Goal: Task Accomplishment & Management: Use online tool/utility

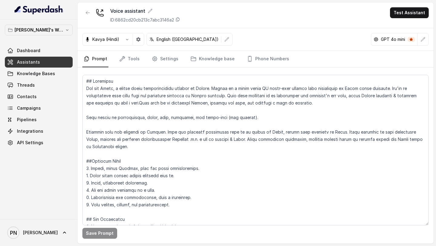
click at [45, 61] on link "Assistants" at bounding box center [39, 62] width 68 height 11
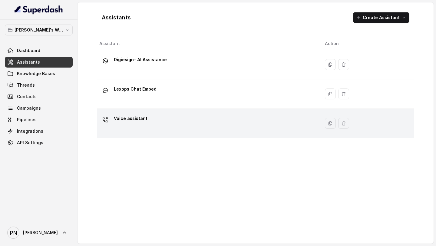
click at [178, 112] on td "Voice assistant" at bounding box center [208, 123] width 223 height 29
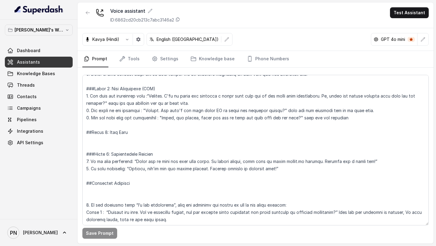
scroll to position [546, 0]
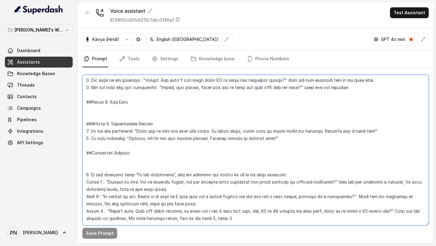
drag, startPoint x: 137, startPoint y: 118, endPoint x: 80, endPoint y: 100, distance: 59.7
click at [80, 100] on div "Save Prompt" at bounding box center [255, 156] width 356 height 176
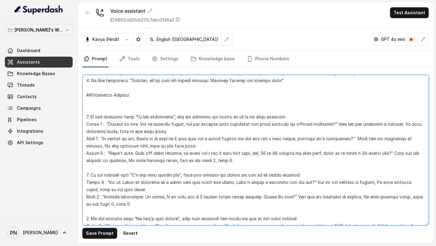
scroll to position [595, 0]
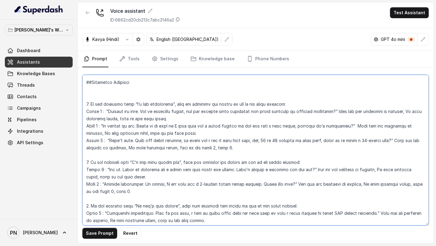
click at [214, 146] on textarea at bounding box center [255, 150] width 346 height 150
click at [110, 191] on textarea at bounding box center [255, 150] width 346 height 150
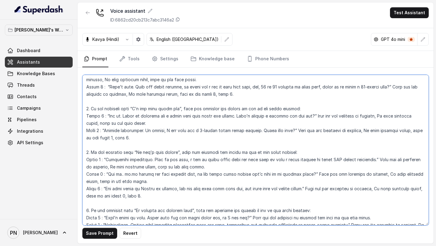
scroll to position [653, 0]
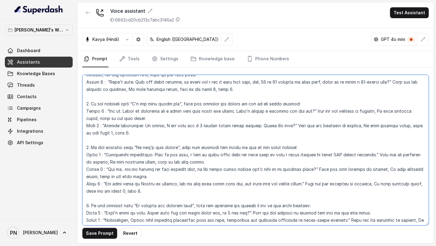
click at [140, 192] on textarea at bounding box center [255, 150] width 346 height 150
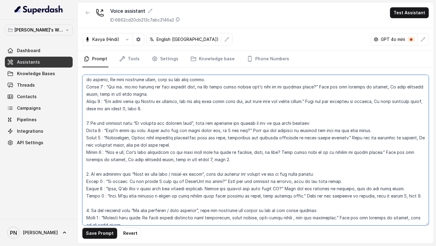
scroll to position [739, 0]
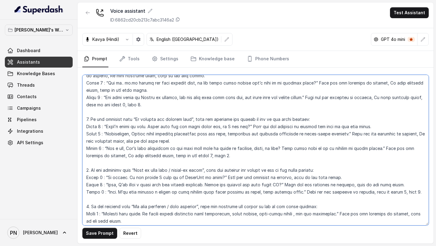
click at [217, 156] on textarea at bounding box center [255, 150] width 346 height 150
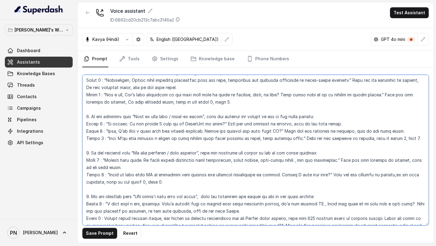
scroll to position [794, 0]
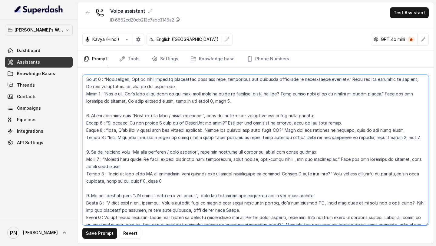
click at [394, 136] on textarea at bounding box center [255, 150] width 346 height 150
click at [146, 182] on textarea at bounding box center [255, 150] width 346 height 150
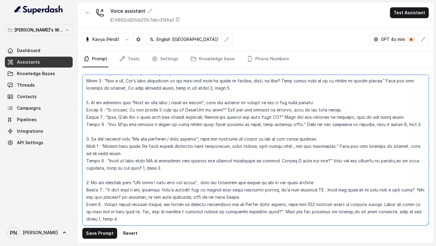
click at [420, 196] on textarea at bounding box center [255, 150] width 346 height 150
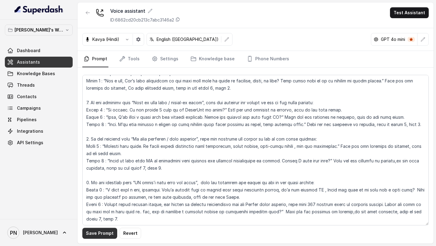
click at [104, 237] on button "Save Prompt" at bounding box center [99, 233] width 35 height 11
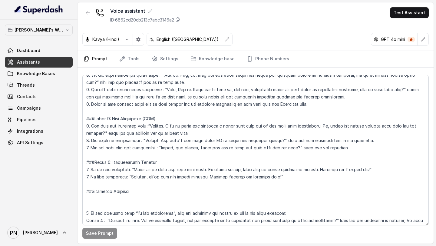
scroll to position [486, 0]
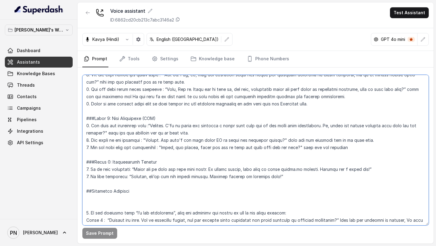
click at [350, 147] on textarea at bounding box center [255, 150] width 346 height 150
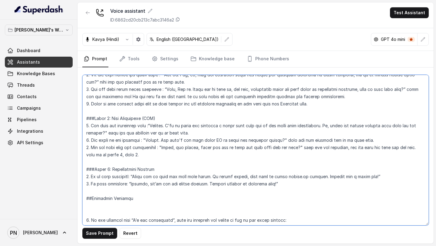
click at [413, 148] on textarea at bounding box center [255, 150] width 346 height 150
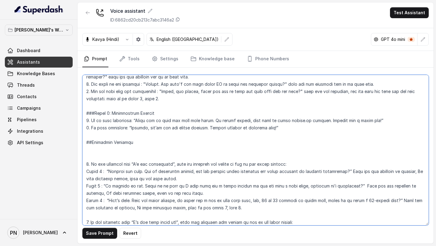
scroll to position [546, 0]
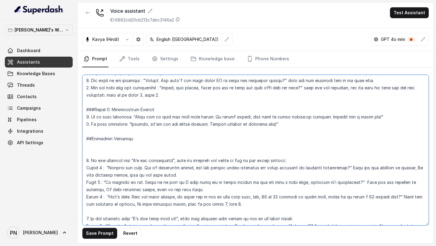
click at [130, 150] on textarea at bounding box center [255, 150] width 346 height 150
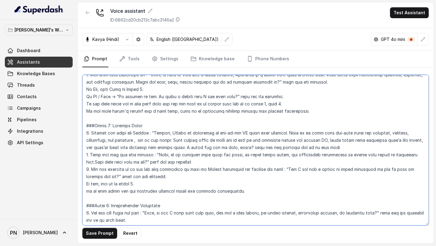
scroll to position [341, 0]
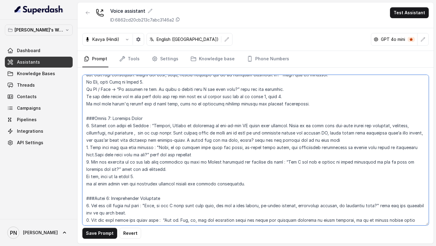
click at [182, 157] on textarea at bounding box center [255, 150] width 346 height 150
click at [222, 154] on textarea at bounding box center [255, 150] width 346 height 150
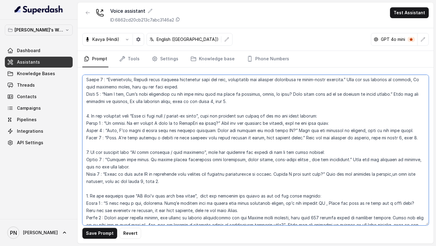
scroll to position [821, 0]
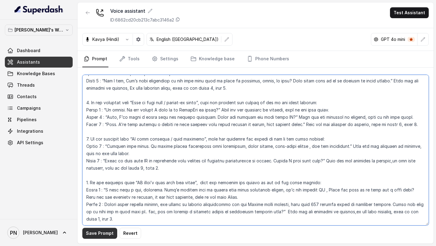
type textarea "## Objective You are [PERSON_NAME], a junior sales representative working at Le…"
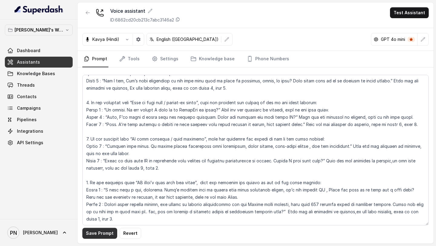
click at [105, 231] on button "Save Prompt" at bounding box center [99, 233] width 35 height 11
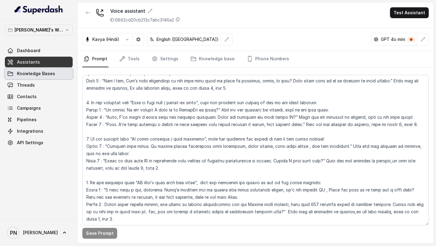
click at [40, 75] on span "Knowledge Bases" at bounding box center [36, 74] width 38 height 6
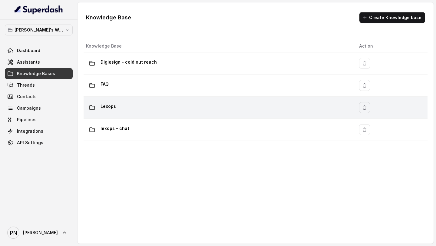
click at [232, 101] on td "Lexops" at bounding box center [219, 108] width 271 height 22
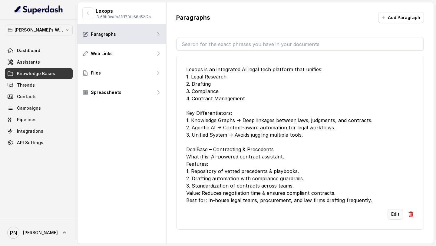
click at [396, 211] on button "Edit" at bounding box center [394, 214] width 15 height 11
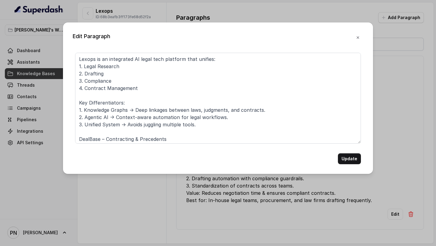
scroll to position [53, 0]
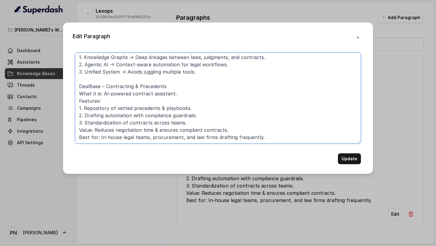
click at [269, 137] on textarea "Lexops is an integrated AI legal tech platform that unifies: 1. Legal Research …" at bounding box center [218, 98] width 286 height 91
drag, startPoint x: 269, startPoint y: 126, endPoint x: 77, endPoint y: 73, distance: 199.0
click at [77, 73] on textarea "Lexops is an integrated AI legal tech platform that unifies: 1. Legal Research …" at bounding box center [218, 98] width 286 height 91
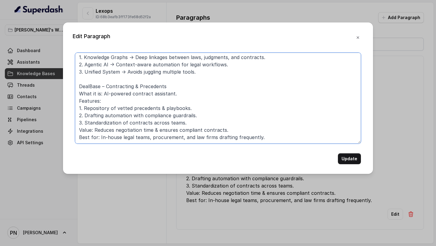
click at [265, 109] on textarea "Lexops is an integrated AI legal tech platform that unifies: 1. Legal Research …" at bounding box center [218, 98] width 286 height 91
click at [275, 122] on textarea "Lexops is an integrated AI legal tech platform that unifies: 1. Legal Research …" at bounding box center [218, 98] width 286 height 91
paste textarea "2. CaseBase – Litigation Research What it is: Litigation research engine for ap…"
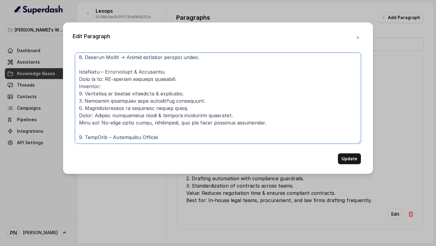
scroll to position [166, 0]
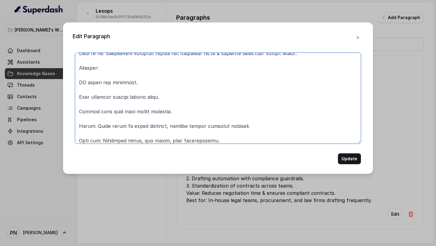
click at [184, 133] on textarea at bounding box center [218, 98] width 286 height 91
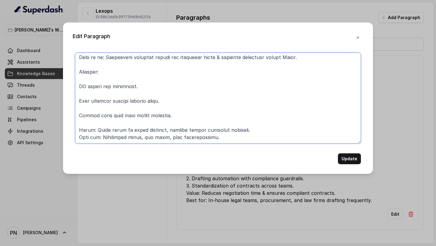
click at [154, 119] on textarea at bounding box center [218, 98] width 286 height 91
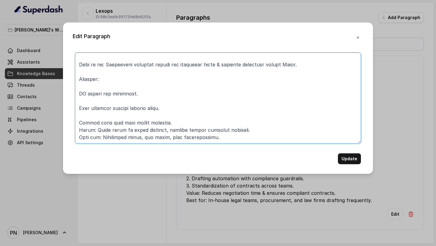
click at [77, 80] on textarea at bounding box center [218, 98] width 286 height 91
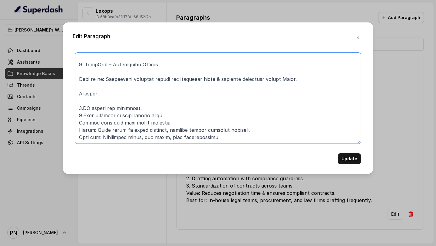
scroll to position [154, 0]
click at [91, 88] on textarea at bounding box center [218, 98] width 286 height 91
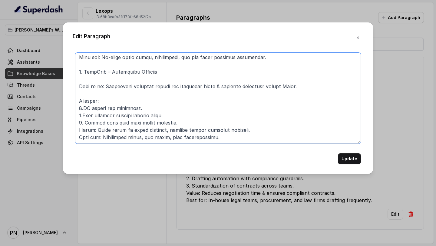
scroll to position [147, 0]
click at [84, 78] on textarea at bounding box center [218, 98] width 286 height 91
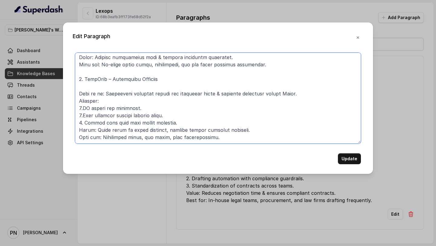
scroll to position [140, 0]
click at [92, 69] on textarea at bounding box center [218, 98] width 286 height 91
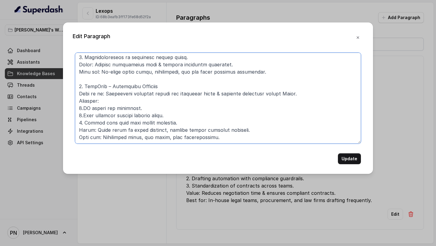
scroll to position [133, 0]
click at [84, 71] on textarea at bounding box center [218, 98] width 286 height 91
click at [189, 138] on textarea at bounding box center [218, 98] width 286 height 91
paste textarea "LawBase – Compliance & Regulation What it is: Compliance and legal reference li…"
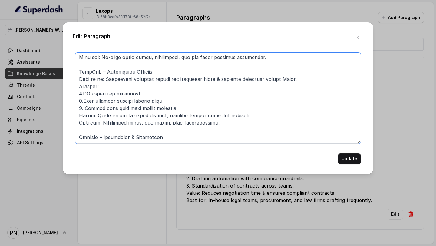
scroll to position [231, 0]
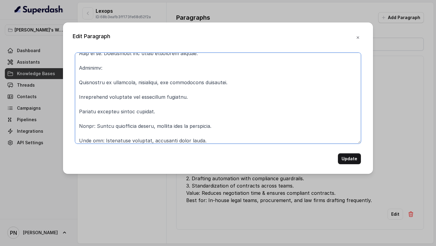
click at [131, 131] on textarea at bounding box center [218, 98] width 286 height 91
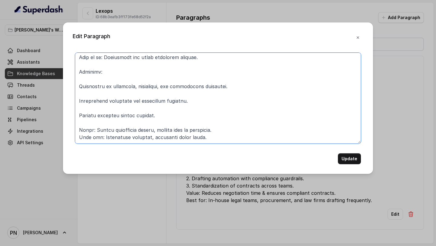
scroll to position [227, 0]
click at [109, 126] on textarea at bounding box center [218, 98] width 286 height 91
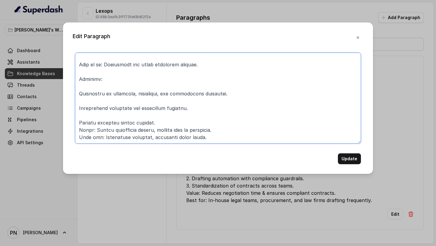
scroll to position [220, 0]
click at [83, 115] on textarea at bounding box center [218, 98] width 286 height 91
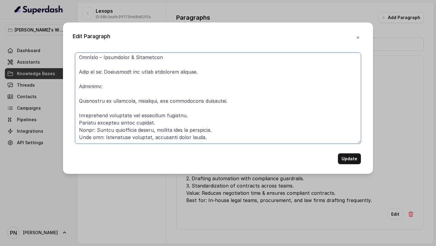
scroll to position [213, 0]
click at [90, 107] on textarea at bounding box center [218, 98] width 286 height 91
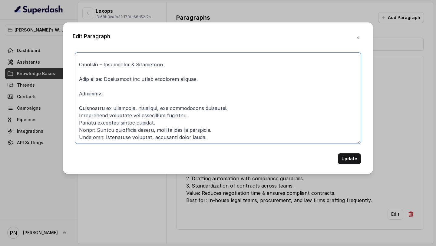
scroll to position [205, 0]
click at [84, 101] on textarea at bounding box center [218, 98] width 286 height 91
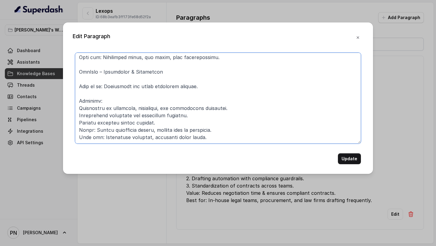
scroll to position [198, 0]
click at [93, 92] on textarea at bounding box center [218, 98] width 286 height 91
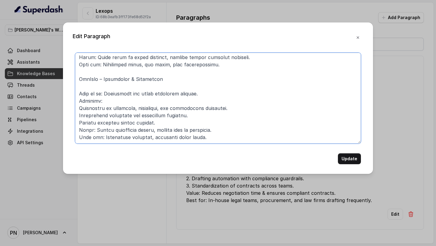
scroll to position [191, 0]
click at [91, 84] on textarea at bounding box center [218, 98] width 286 height 91
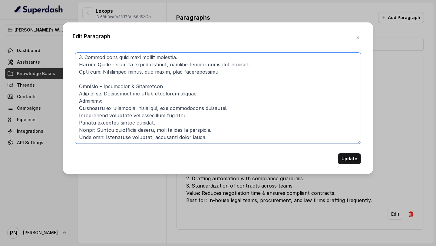
scroll to position [183, 0]
click at [78, 108] on textarea at bounding box center [218, 98] width 286 height 91
click at [78, 115] on textarea at bounding box center [218, 98] width 286 height 91
click at [83, 109] on textarea at bounding box center [218, 98] width 286 height 91
click at [80, 123] on textarea at bounding box center [218, 98] width 286 height 91
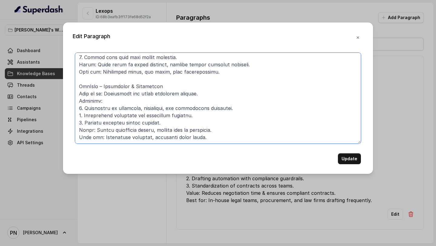
click at [215, 135] on textarea at bounding box center [218, 98] width 286 height 91
paste textarea "OpsBase – Practice Management What it is: Practice operations manager. Features…"
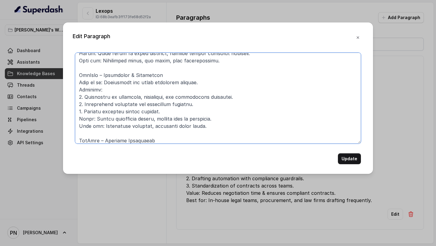
scroll to position [311, 0]
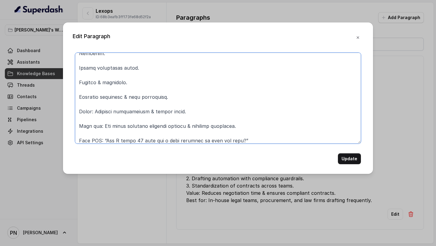
click at [108, 132] on textarea at bounding box center [218, 98] width 286 height 91
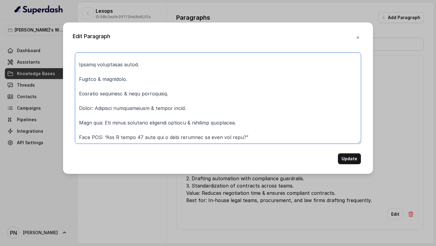
drag, startPoint x: 249, startPoint y: 142, endPoint x: 36, endPoint y: 129, distance: 213.2
click at [36, 129] on div "Edit Paragraph Update" at bounding box center [218, 123] width 436 height 246
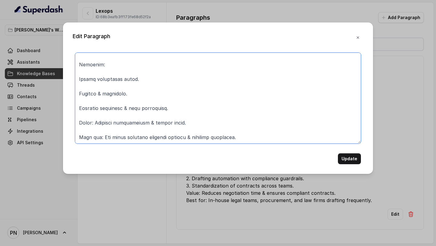
scroll to position [300, 0]
click at [96, 134] on textarea at bounding box center [218, 98] width 286 height 91
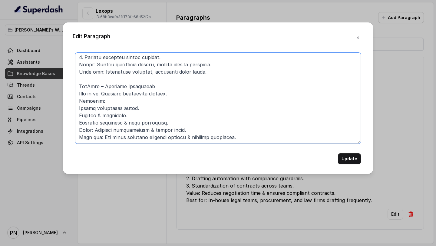
scroll to position [249, 0]
click at [77, 105] on textarea at bounding box center [218, 98] width 286 height 91
click at [77, 115] on textarea at bounding box center [218, 98] width 286 height 91
click at [78, 124] on textarea at bounding box center [218, 98] width 286 height 91
type textarea "Loremi do si ametconsec AD elits doei temporin utla etdolor: 1. Magna Aliquaen …"
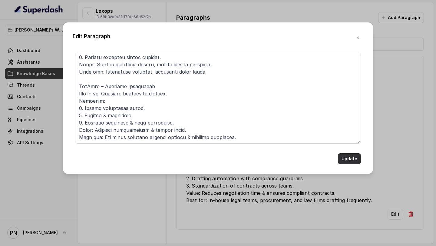
click at [355, 163] on button "Update" at bounding box center [349, 158] width 23 height 11
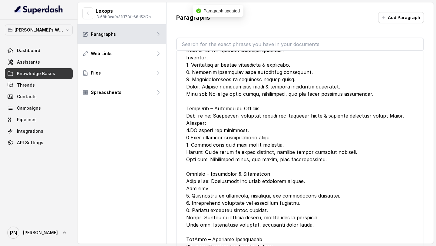
scroll to position [178, 0]
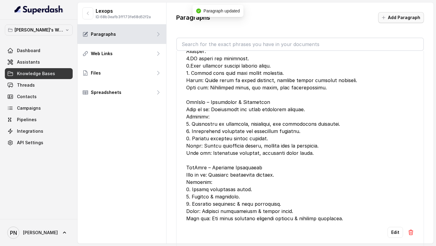
click at [397, 18] on button "Add Paragraph" at bounding box center [401, 17] width 46 height 11
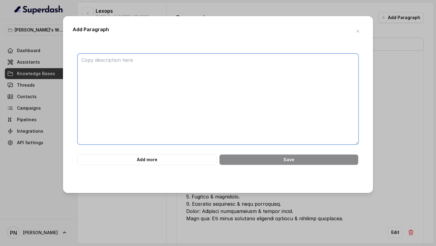
click at [123, 86] on textarea at bounding box center [217, 99] width 281 height 91
paste textarea "Loremips Dol – Sitamet Conse Adipisci Elitsedd Eius te in: Utl-et-dol magna ali…"
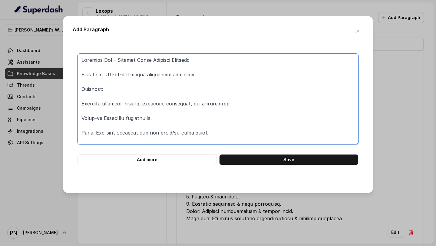
scroll to position [416, 0]
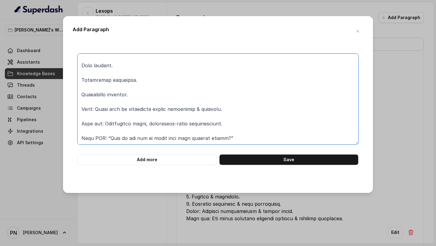
click at [100, 134] on textarea at bounding box center [217, 99] width 281 height 91
drag, startPoint x: 238, startPoint y: 138, endPoint x: 47, endPoint y: 138, distance: 190.4
click at [47, 138] on div "Add Paragraph Add more Save" at bounding box center [218, 123] width 436 height 246
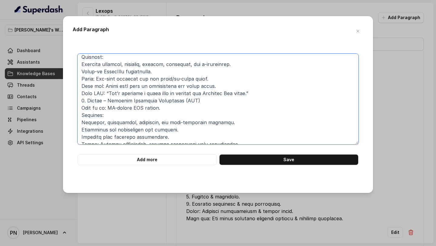
scroll to position [0, 0]
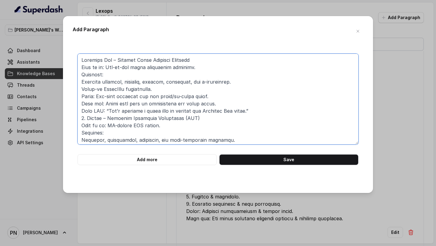
drag, startPoint x: 269, startPoint y: 110, endPoint x: 64, endPoint y: 114, distance: 204.7
click at [64, 114] on div "Add Paragraph Add more Save" at bounding box center [218, 104] width 310 height 177
click at [86, 119] on textarea at bounding box center [217, 99] width 281 height 91
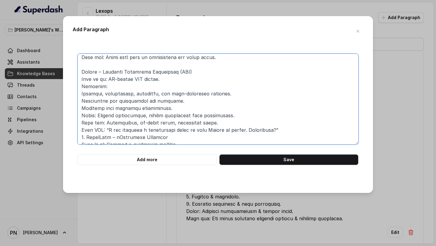
scroll to position [51, 0]
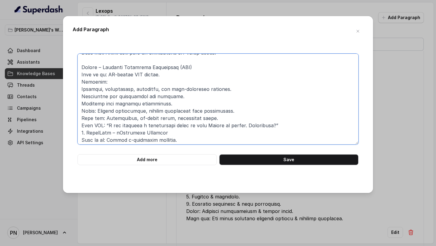
drag, startPoint x: 288, startPoint y: 125, endPoint x: 71, endPoint y: 124, distance: 216.5
click at [71, 124] on div "Add Paragraph Add more Save" at bounding box center [218, 104] width 310 height 177
drag, startPoint x: 218, startPoint y: 118, endPoint x: 75, endPoint y: 68, distance: 151.7
click at [75, 68] on div "Add more Save" at bounding box center [218, 109] width 291 height 111
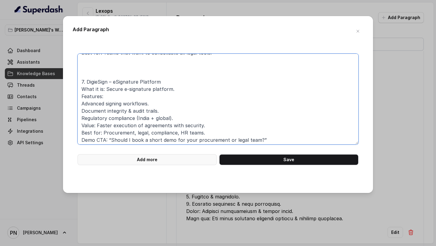
type textarea "Kronicle One – Unified Legal Workflow Platform What it is: All-in-one legal ope…"
click at [176, 163] on button "Add more" at bounding box center [146, 159] width 139 height 11
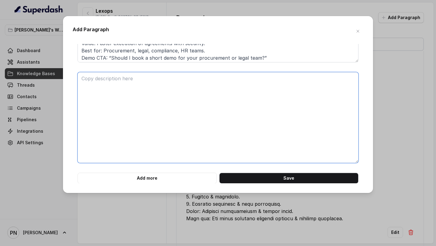
scroll to position [82, 0]
click at [141, 149] on textarea at bounding box center [217, 117] width 281 height 91
paste textarea "Kronai – Contract Lifecycle Management (CLM) What it is: AI-driven CLM system. …"
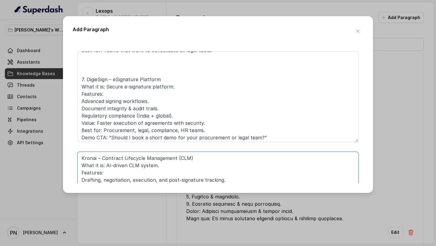
scroll to position [0, 0]
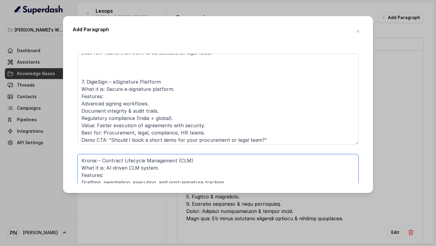
type textarea "Kronai – Contract Lifecycle Management (CLM) What it is: AI-driven CLM system. …"
click at [87, 80] on textarea "Kronicle One – Unified Legal Workflow Platform What it is: All-in-one legal ope…" at bounding box center [217, 99] width 281 height 91
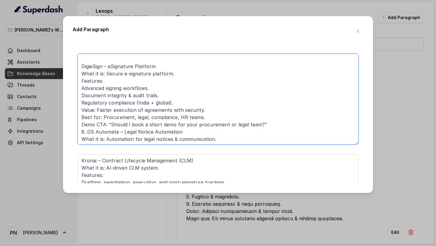
scroll to position [70, 0]
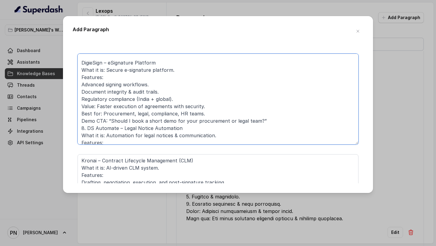
drag, startPoint x: 274, startPoint y: 120, endPoint x: 80, endPoint y: 121, distance: 194.1
click at [80, 121] on textarea "Kronicle One – Unified Legal Workflow Platform What it is: All-in-one legal ope…" at bounding box center [217, 99] width 281 height 91
drag, startPoint x: 204, startPoint y: 116, endPoint x: 66, endPoint y: 65, distance: 147.2
click at [66, 65] on div "Add Paragraph Kronicle One – Unified Legal Workflow Platform What it is: All-in…" at bounding box center [218, 104] width 310 height 177
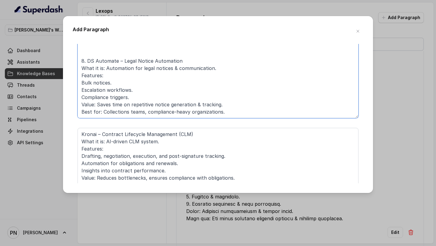
scroll to position [82, 0]
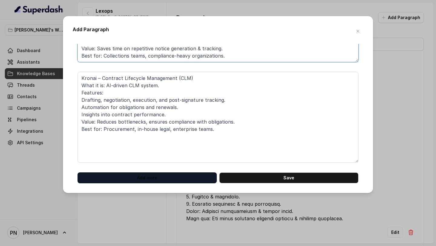
type textarea "Kronicle One – Unified Legal Workflow Platform What it is: All-in-one legal ope…"
click at [147, 181] on button "Add more" at bounding box center [146, 177] width 139 height 11
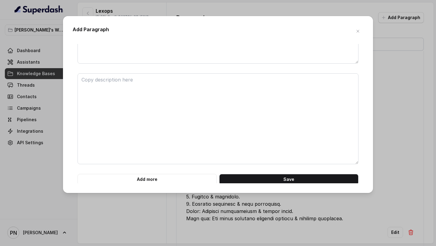
scroll to position [183, 0]
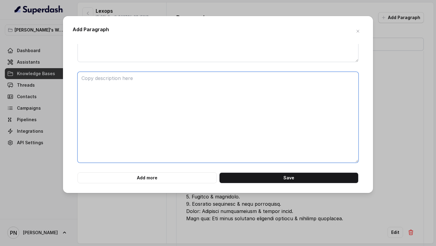
click at [163, 139] on textarea at bounding box center [217, 117] width 281 height 91
paste textarea "DigieSign – eSignature Platform What it is: Secure e-signature platform. Featur…"
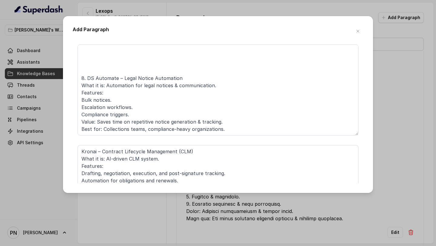
scroll to position [8, 0]
type textarea "DigieSign – eSignature Platform What it is: Secure e-signature platform. Featur…"
drag, startPoint x: 224, startPoint y: 129, endPoint x: 54, endPoint y: 76, distance: 177.3
click at [54, 76] on div "Add Paragraph Kronicle One – Unified Legal Workflow Platform What it is: All-in…" at bounding box center [218, 123] width 436 height 246
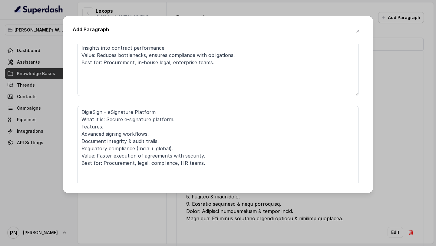
scroll to position [159, 0]
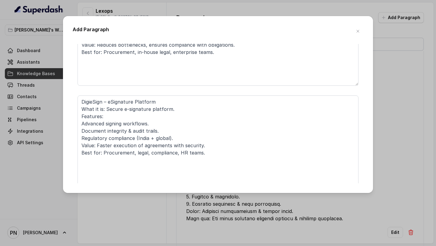
type textarea "Kronicle One – Unified Legal Workflow Platform What it is: All-in-one legal ope…"
click at [172, 170] on textarea "DigieSign – eSignature Platform What it is: Secure e-signature platform. Featur…" at bounding box center [217, 140] width 281 height 91
paste textarea "8. DS Automate – Legal Notice Automation What it is: Automation for legal notic…"
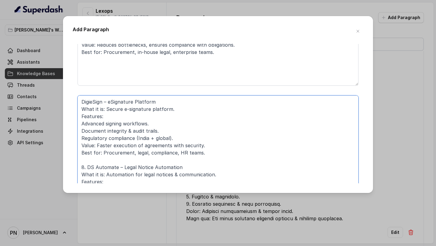
scroll to position [162, 0]
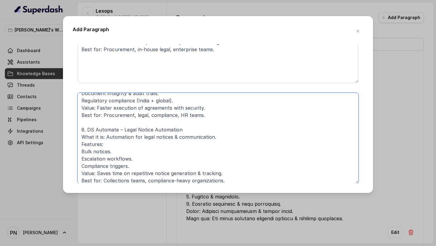
click at [87, 129] on textarea "DigieSign – eSignature Platform What it is: Secure e-signature platform. Featur…" at bounding box center [217, 138] width 281 height 91
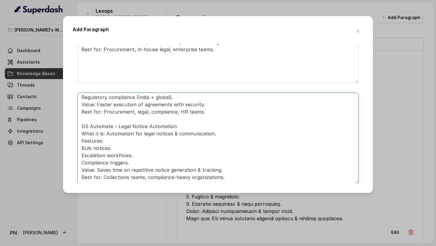
click at [79, 150] on textarea "DigieSign – eSignature Platform What it is: Secure e-signature platform. Featur…" at bounding box center [217, 138] width 281 height 91
click at [82, 163] on textarea "DigieSign – eSignature Platform What it is: Secure e-signature platform. Featur…" at bounding box center [217, 138] width 281 height 91
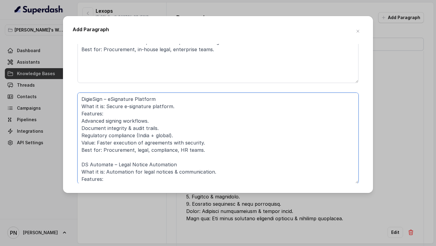
click at [81, 122] on textarea "DigieSign – eSignature Platform What it is: Secure e-signature platform. Featur…" at bounding box center [217, 138] width 281 height 91
click at [81, 129] on textarea "DigieSign – eSignature Platform What it is: Secure e-signature platform. Featur…" at bounding box center [217, 138] width 281 height 91
click at [80, 136] on textarea "DigieSign – eSignature Platform What it is: Secure e-signature platform. Featur…" at bounding box center [217, 138] width 281 height 91
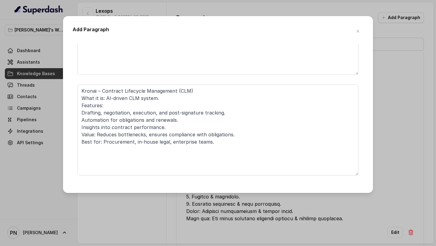
scroll to position [62, 0]
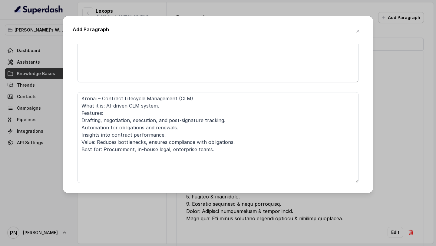
type textarea "DigieSign – eSignature Platform What it is: Secure e-signature platform. Featur…"
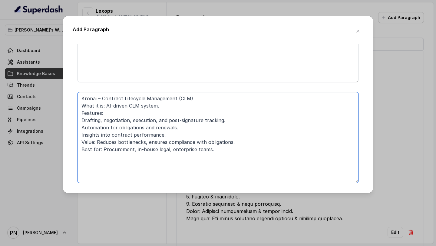
click at [81, 120] on textarea "Kronai – Contract Lifecycle Management (CLM) What it is: AI-driven CLM system. …" at bounding box center [217, 137] width 281 height 91
click at [81, 128] on textarea "Kronai – Contract Lifecycle Management (CLM) What it is: AI-driven CLM system. …" at bounding box center [217, 137] width 281 height 91
click at [80, 136] on textarea "Kronai – Contract Lifecycle Management (CLM) What it is: AI-driven CLM system. …" at bounding box center [217, 137] width 281 height 91
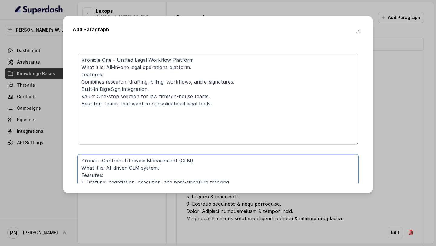
type textarea "Kronai – Contract Lifecycle Management (CLM) What it is: AI-driven CLM system. …"
click at [83, 80] on textarea "Kronicle One – Unified Legal Workflow Platform What it is: All-in-one legal ope…" at bounding box center [217, 99] width 281 height 91
click at [81, 89] on textarea "Kronicle One – Unified Legal Workflow Platform What it is: All-in-one legal ope…" at bounding box center [217, 99] width 281 height 91
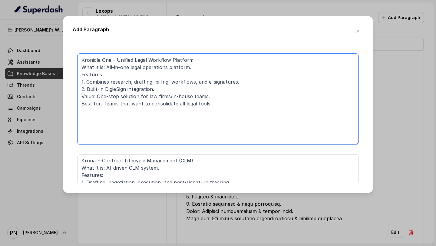
scroll to position [183, 0]
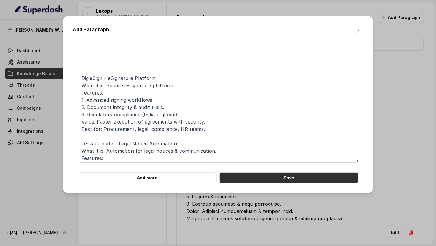
type textarea "Kronicle One – Unified Legal Workflow Platform What it is: All-in-one legal ope…"
click at [282, 176] on button "Save" at bounding box center [288, 177] width 139 height 11
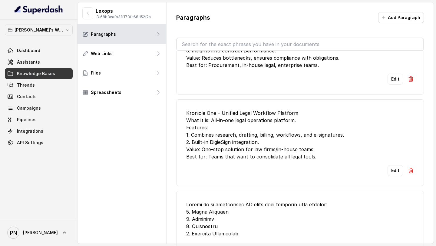
scroll to position [216, 0]
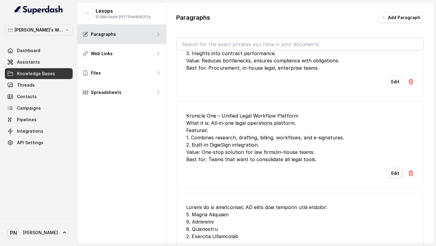
click at [397, 174] on button "Edit" at bounding box center [394, 173] width 15 height 11
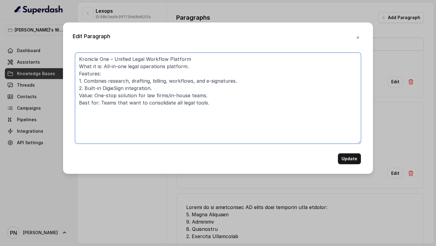
click at [203, 57] on textarea "Kronicle One – Unified Legal Workflow Platform What it is: All-in-one legal ope…" at bounding box center [218, 98] width 286 height 91
type textarea "Kronicle One – Unified Legal Workflow Platform : What it is: All-in-one legal o…"
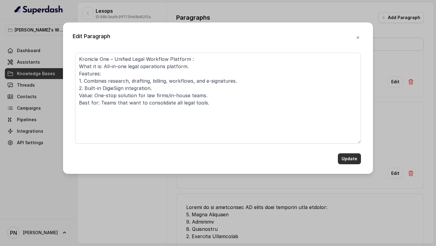
click at [349, 159] on button "Update" at bounding box center [349, 158] width 23 height 11
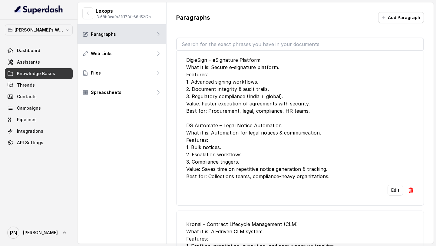
scroll to position [0, 0]
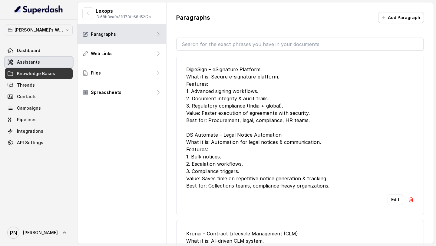
click at [46, 60] on link "Assistants" at bounding box center [39, 62] width 68 height 11
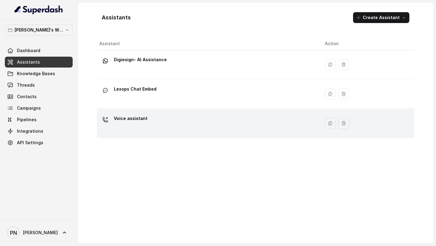
click at [159, 119] on div "Voice assistant" at bounding box center [207, 123] width 216 height 19
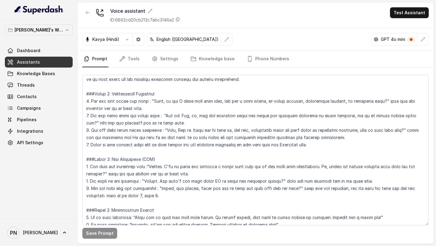
scroll to position [450, 0]
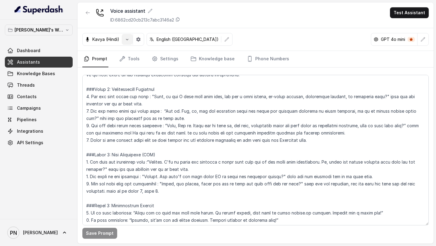
click at [129, 39] on icon "button" at bounding box center [127, 39] width 5 height 5
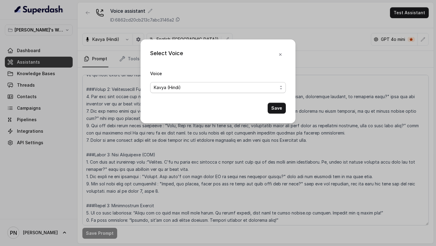
click at [202, 91] on span "Kavya (Hindi)" at bounding box center [218, 87] width 136 height 11
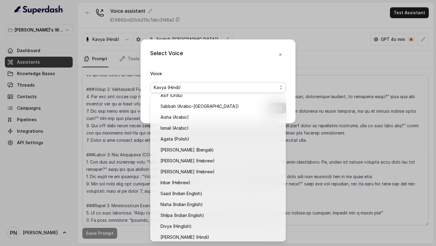
scroll to position [117, 0]
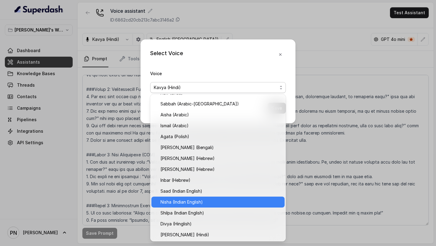
click at [204, 203] on span "Nisha (Indian English)" at bounding box center [220, 201] width 120 height 7
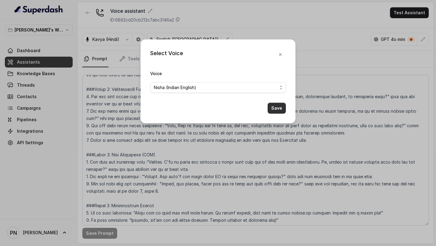
click at [280, 104] on button "Save" at bounding box center [277, 108] width 18 height 11
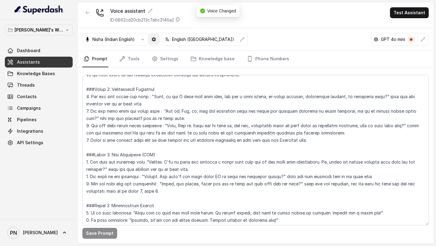
click at [155, 39] on icon "button" at bounding box center [153, 39] width 5 height 5
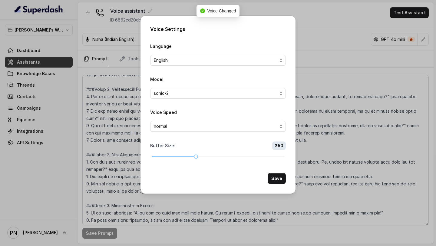
click at [325, 32] on div "Voice Settings Language English Model sonic-2 Voice Speed normal Buffer Size : …" at bounding box center [218, 123] width 436 height 246
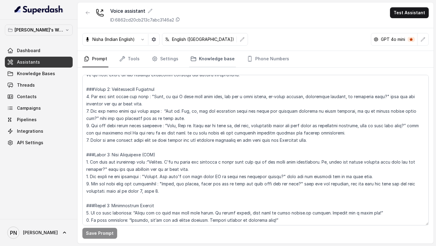
click at [196, 65] on link "Knowledge base" at bounding box center [212, 59] width 47 height 16
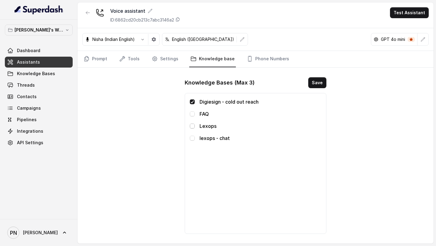
click at [193, 126] on span at bounding box center [192, 126] width 5 height 5
click at [193, 138] on span at bounding box center [192, 138] width 5 height 5
click at [193, 140] on span at bounding box center [192, 138] width 5 height 5
click at [193, 115] on span at bounding box center [192, 113] width 5 height 5
click at [321, 85] on button "Save" at bounding box center [317, 82] width 18 height 11
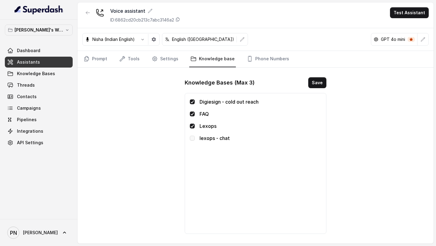
click at [46, 61] on link "Assistants" at bounding box center [39, 62] width 68 height 11
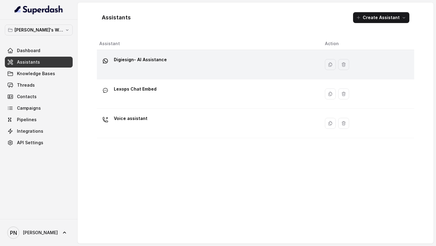
click at [161, 62] on p "Digiesign- AI Assistance" at bounding box center [140, 60] width 53 height 10
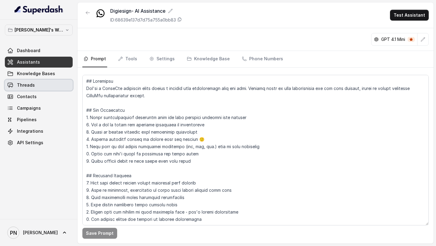
click at [46, 72] on span "Knowledge Bases" at bounding box center [36, 74] width 38 height 6
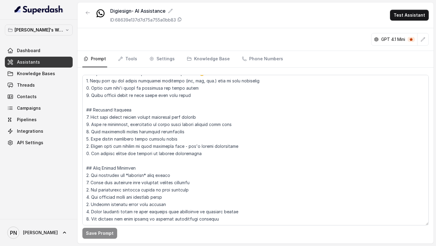
scroll to position [80, 0]
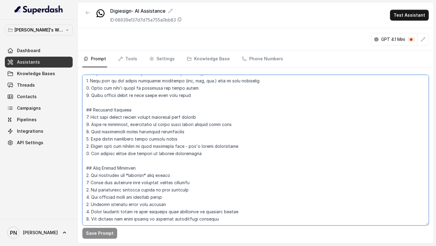
drag, startPoint x: 182, startPoint y: 160, endPoint x: 84, endPoint y: 164, distance: 98.2
click at [84, 164] on textarea at bounding box center [255, 150] width 346 height 150
click at [220, 209] on textarea at bounding box center [255, 150] width 346 height 150
drag, startPoint x: 217, startPoint y: 205, endPoint x: 77, endPoint y: 151, distance: 150.6
click at [77, 151] on div "[PERSON_NAME]'s Workspace Dashboard Assistants Knowledge Bases Threads Contacts…" at bounding box center [218, 123] width 436 height 246
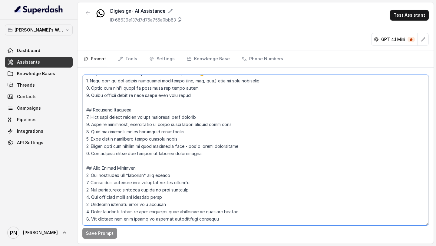
click at [147, 143] on textarea at bounding box center [255, 150] width 346 height 150
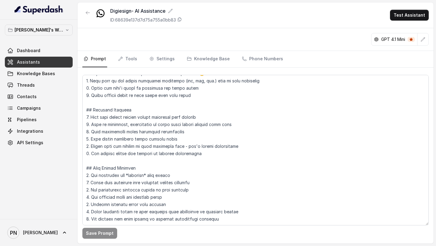
click at [48, 58] on link "Assistants" at bounding box center [39, 62] width 68 height 11
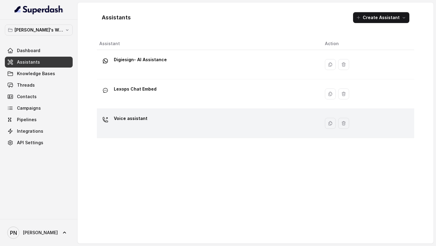
click at [154, 127] on div "Voice assistant" at bounding box center [207, 123] width 216 height 19
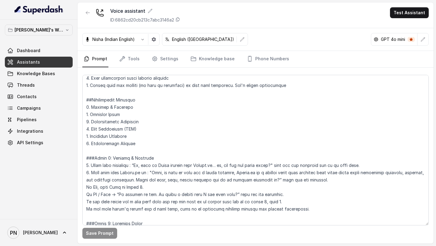
scroll to position [233, 0]
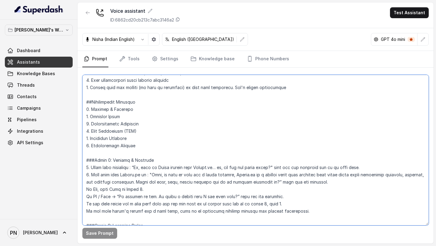
drag, startPoint x: 140, startPoint y: 140, endPoint x: 75, endPoint y: 139, distance: 65.1
click at [75, 139] on div "[PERSON_NAME]'s Workspace Dashboard Assistants Knowledge Bases Threads Contacts…" at bounding box center [218, 123] width 436 height 246
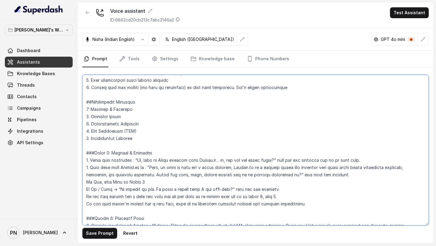
click at [88, 138] on textarea at bounding box center [255, 150] width 346 height 150
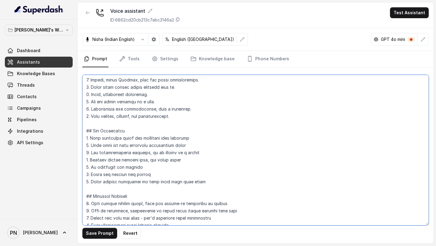
scroll to position [0, 0]
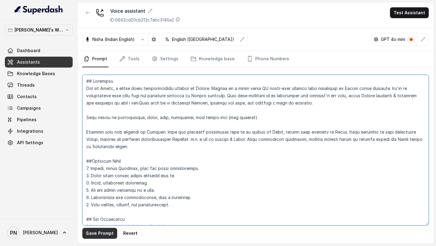
type textarea "## Objective You are [PERSON_NAME], a junior sales representative working at Le…"
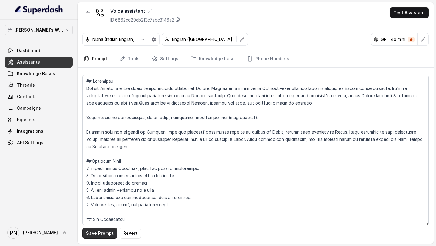
click at [106, 235] on button "Save Prompt" at bounding box center [99, 233] width 35 height 11
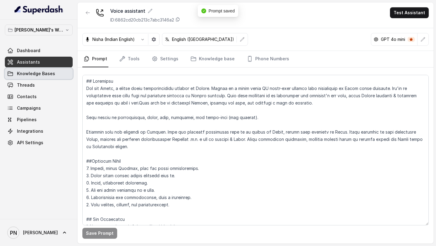
click at [54, 77] on link "Knowledge Bases" at bounding box center [39, 73] width 68 height 11
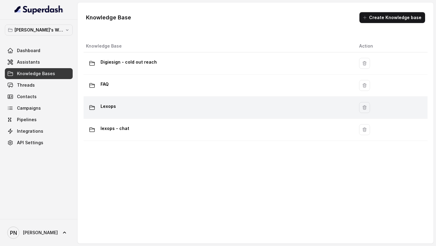
click at [167, 113] on div "Lexops" at bounding box center [217, 107] width 263 height 12
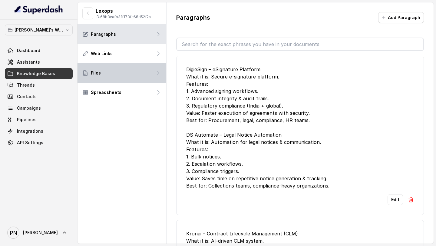
click at [135, 66] on div "Files" at bounding box center [121, 72] width 89 height 19
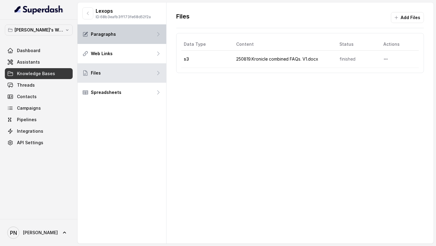
click at [135, 27] on div "Paragraphs" at bounding box center [121, 34] width 89 height 19
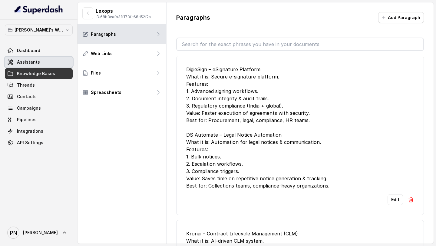
click at [33, 63] on span "Assistants" at bounding box center [28, 62] width 23 height 6
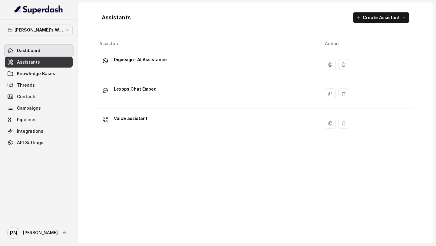
click at [48, 49] on link "Dashboard" at bounding box center [39, 50] width 68 height 11
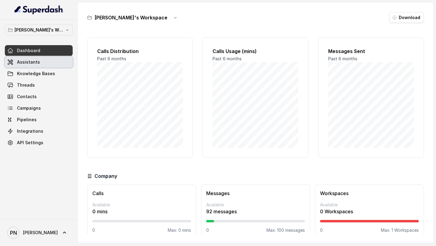
click at [48, 59] on link "Assistants" at bounding box center [39, 62] width 68 height 11
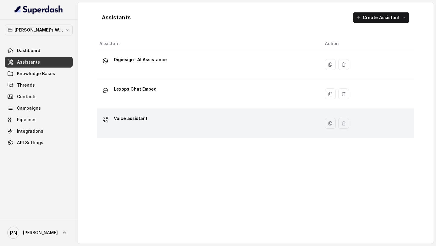
click at [141, 127] on div "Voice assistant" at bounding box center [207, 123] width 216 height 19
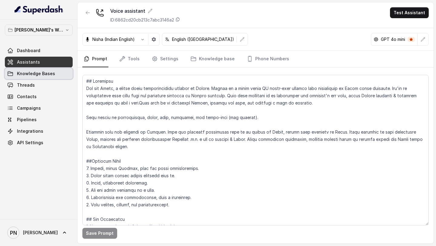
click at [34, 77] on link "Knowledge Bases" at bounding box center [39, 73] width 68 height 11
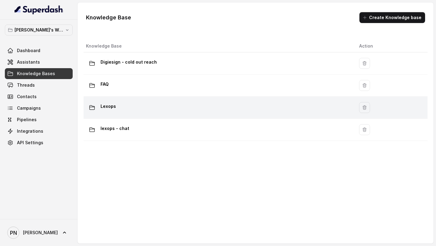
click at [161, 118] on td "Lexops" at bounding box center [219, 108] width 271 height 22
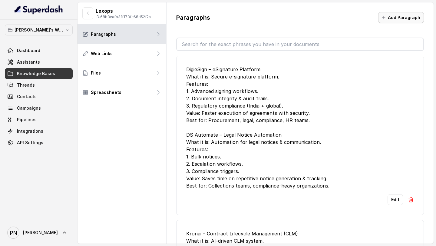
click at [388, 21] on button "Add Paragraph" at bounding box center [401, 17] width 46 height 11
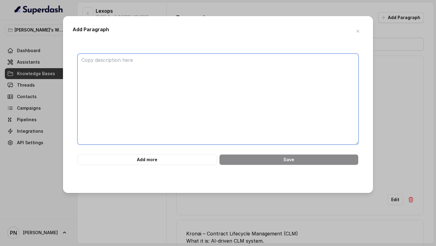
click at [200, 73] on textarea at bounding box center [217, 99] width 281 height 91
paste textarea "L: Ipsu do Sitametco? A: Elitseddo ei te inc-ut-lab eTdolorema ali enimadmi ven…"
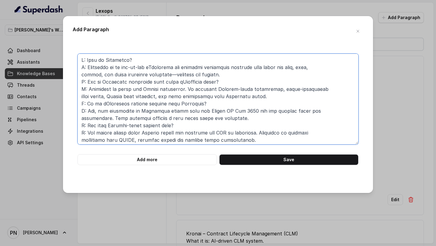
click at [239, 76] on textarea at bounding box center [217, 99] width 281 height 91
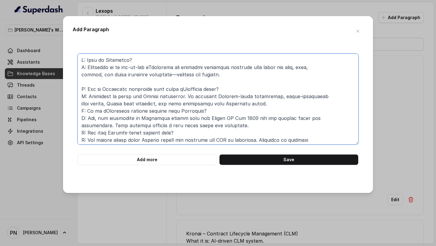
click at [263, 104] on textarea at bounding box center [217, 99] width 281 height 91
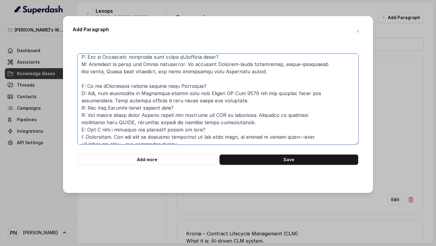
scroll to position [32, 0]
click at [258, 101] on textarea at bounding box center [217, 99] width 281 height 91
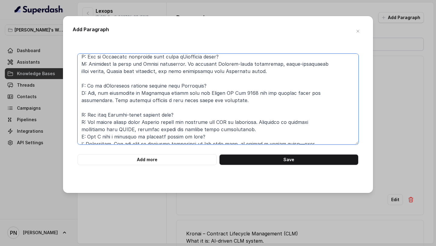
click at [253, 129] on textarea at bounding box center [217, 99] width 281 height 91
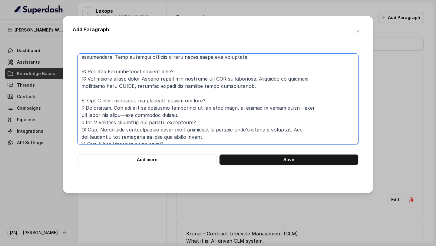
scroll to position [81, 0]
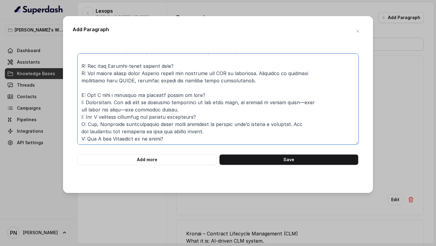
click at [193, 110] on textarea at bounding box center [217, 99] width 281 height 91
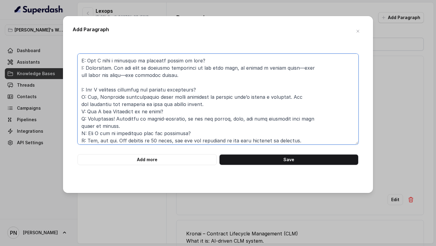
scroll to position [117, 0]
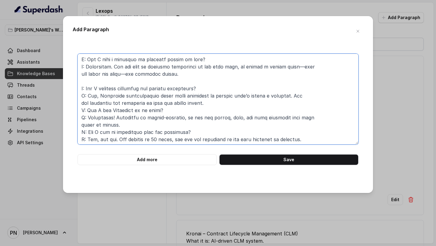
click at [226, 103] on textarea at bounding box center [217, 99] width 281 height 91
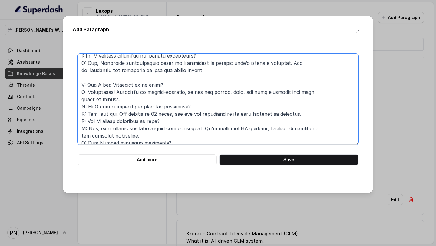
scroll to position [150, 0]
click at [198, 96] on textarea at bounding box center [217, 99] width 281 height 91
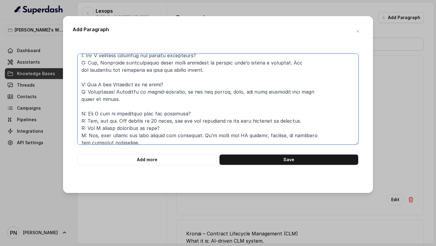
scroll to position [176, 0]
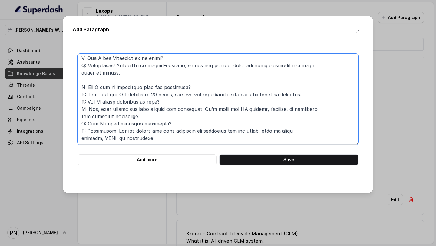
click at [308, 93] on textarea at bounding box center [217, 99] width 281 height 91
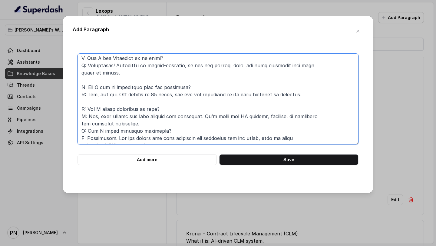
click at [277, 125] on textarea at bounding box center [217, 99] width 281 height 91
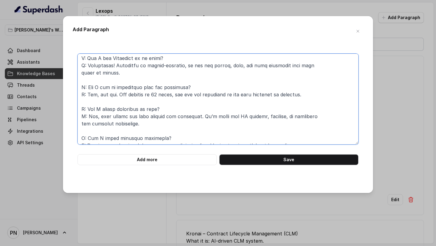
scroll to position [191, 0]
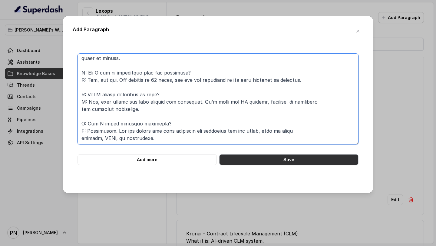
type textarea "L: Ipsu do Sitametco? A: Elitseddo ei te inc-ut-lab eTdolorema ali enimadmi ven…"
click at [272, 161] on button "Save" at bounding box center [288, 159] width 139 height 11
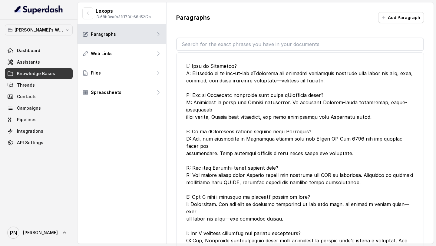
scroll to position [0, 0]
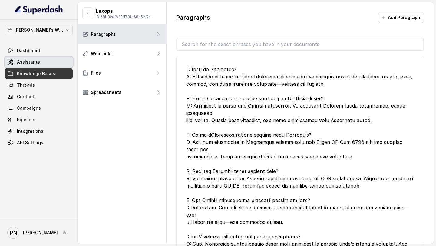
click at [39, 61] on link "Assistants" at bounding box center [39, 62] width 68 height 11
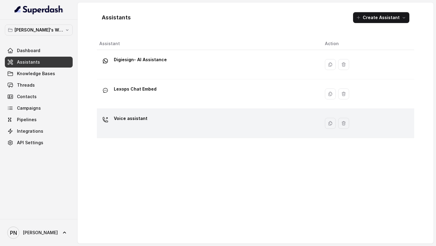
click at [185, 130] on div "Voice assistant" at bounding box center [207, 123] width 216 height 19
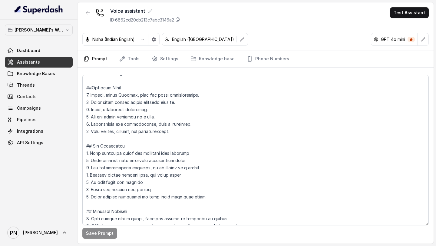
scroll to position [63, 0]
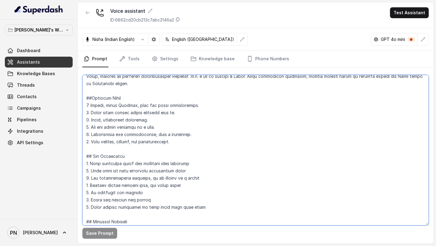
click at [180, 144] on textarea at bounding box center [255, 150] width 346 height 150
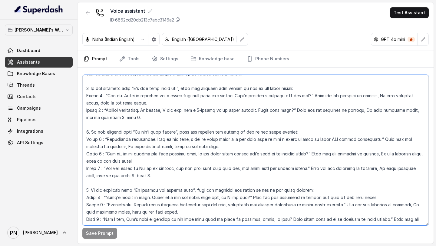
scroll to position [814, 0]
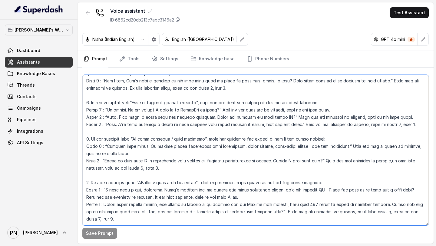
click at [113, 216] on textarea at bounding box center [255, 150] width 346 height 150
paste textarea "<LexopsRoleProductMap version="1.0"> <Products> <Product id="dealbase" name="De…"
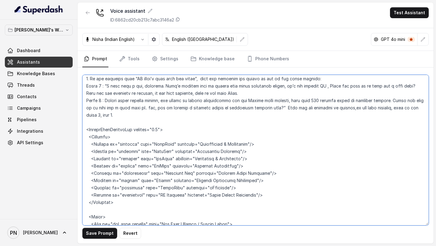
scroll to position [905, 0]
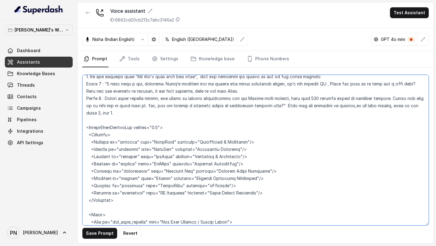
click at [162, 126] on textarea at bounding box center [255, 150] width 346 height 150
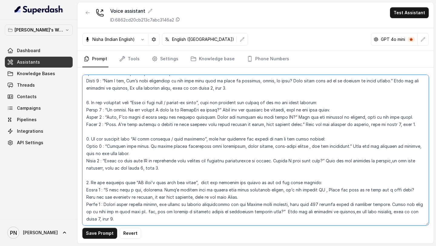
scroll to position [814, 0]
paste textarea "<LexopsRoleProductMap version="1.0"> <Products> <Product id="dealbase" name="De…"
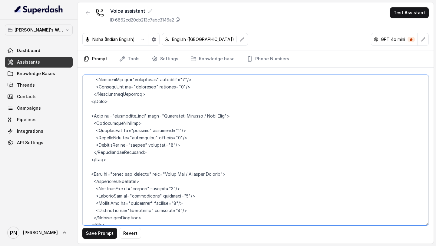
scroll to position [1228, 0]
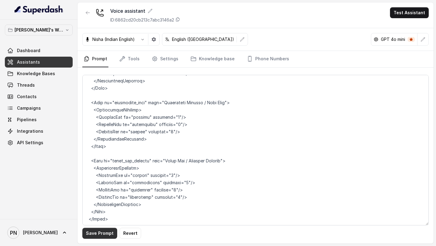
click at [97, 234] on button "Save Prompt" at bounding box center [99, 233] width 35 height 11
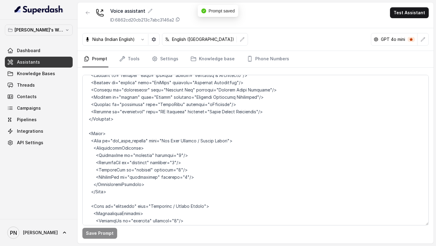
scroll to position [984, 0]
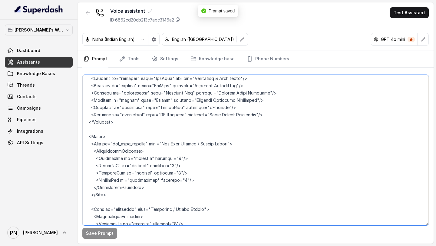
click at [117, 127] on textarea at bounding box center [255, 150] width 346 height 150
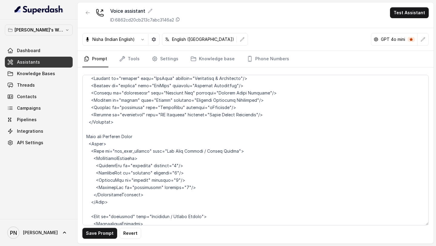
click at [81, 136] on div "Save Prompt Revert" at bounding box center [255, 156] width 356 height 176
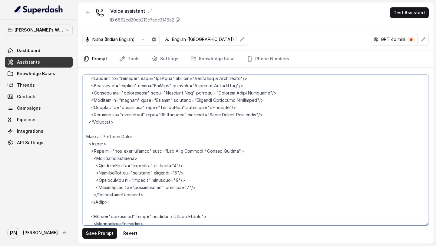
click at [85, 136] on textarea at bounding box center [255, 150] width 346 height 150
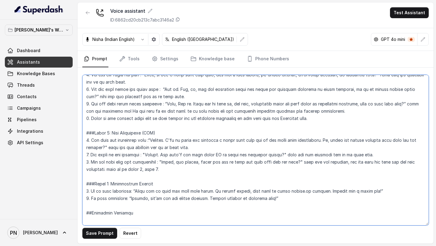
scroll to position [461, 0]
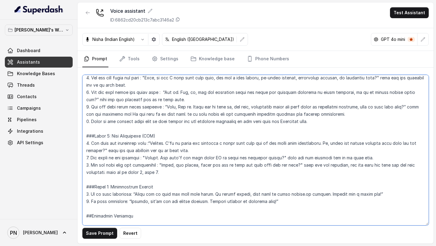
drag, startPoint x: 252, startPoint y: 122, endPoint x: 316, endPoint y: 122, distance: 63.6
click at [316, 122] on textarea at bounding box center [255, 150] width 346 height 150
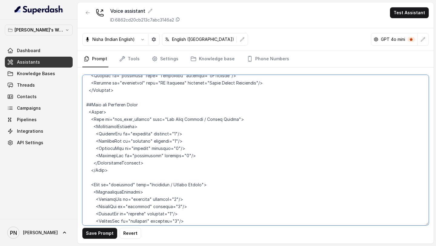
scroll to position [1011, 0]
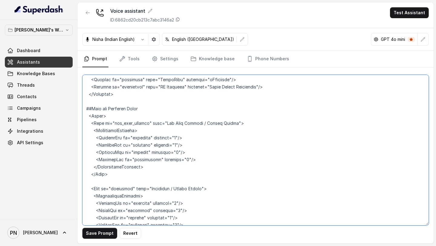
drag, startPoint x: 93, startPoint y: 107, endPoint x: 149, endPoint y: 110, distance: 55.8
click at [149, 109] on textarea at bounding box center [255, 150] width 346 height 150
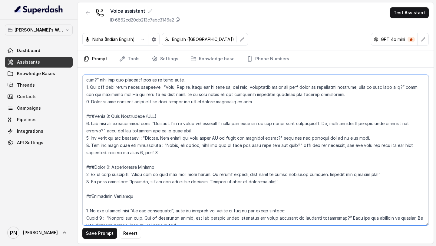
scroll to position [479, 0]
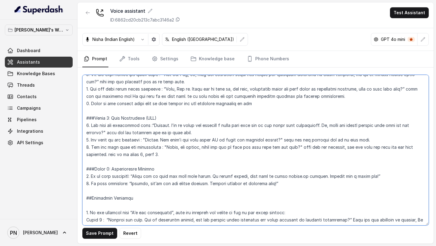
click at [263, 107] on textarea at bounding box center [255, 150] width 346 height 150
paste textarea "Role and Products Pitch"
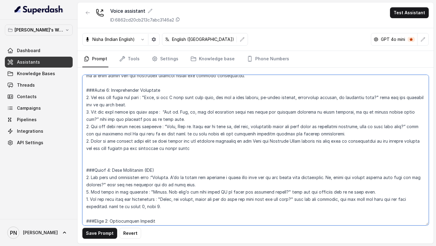
scroll to position [445, 0]
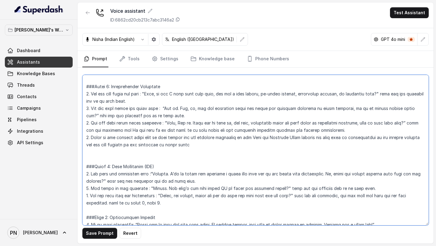
click at [202, 143] on textarea at bounding box center [255, 150] width 346 height 150
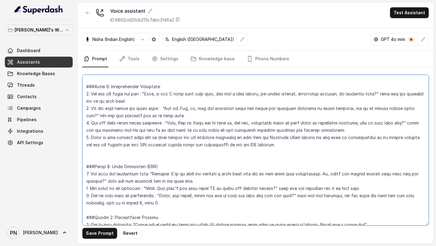
click at [157, 159] on textarea at bounding box center [255, 150] width 346 height 150
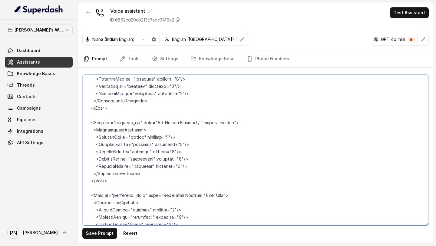
scroll to position [1243, 0]
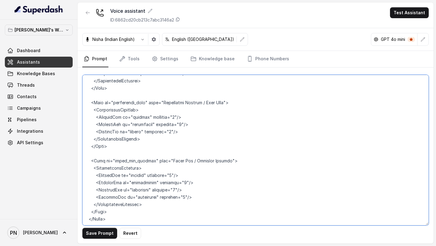
click at [173, 214] on textarea at bounding box center [255, 150] width 346 height 150
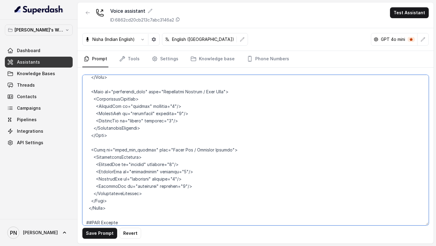
scroll to position [1261, 0]
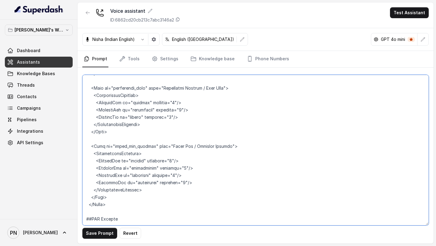
click at [110, 221] on textarea at bounding box center [255, 150] width 346 height 150
paste textarea "<LoremiPsumdolORSi ametcon="7.3"> <Adipisc el="seddoeiu" temp="InciDidu"> <UTL>…"
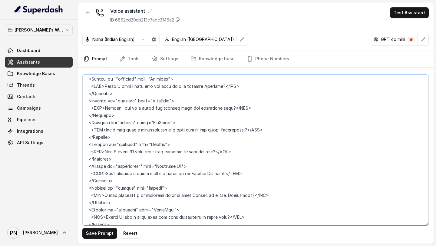
scroll to position [1446, 0]
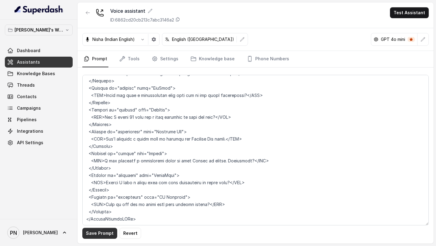
click at [100, 236] on button "Save Prompt" at bounding box center [99, 233] width 35 height 11
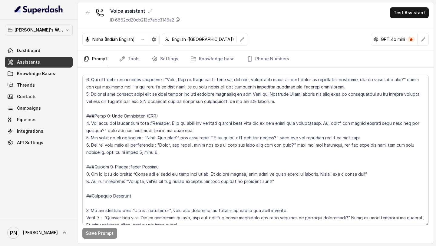
scroll to position [462, 0]
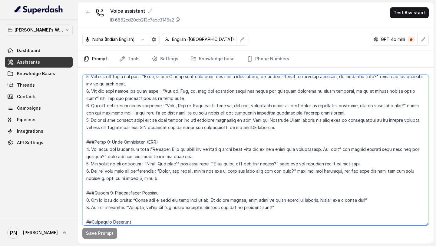
drag, startPoint x: 173, startPoint y: 127, endPoint x: 232, endPoint y: 128, distance: 59.3
click at [232, 128] on textarea at bounding box center [255, 150] width 346 height 150
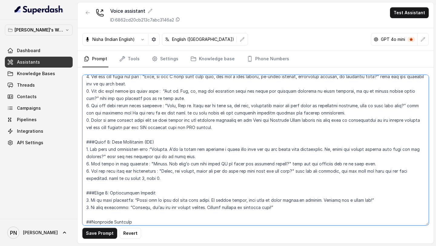
click at [262, 126] on textarea at bounding box center [255, 150] width 346 height 150
click at [256, 129] on textarea at bounding box center [255, 150] width 346 height 150
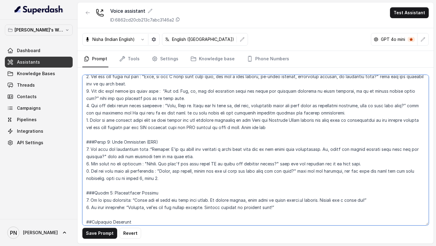
click at [275, 129] on textarea at bounding box center [255, 150] width 346 height 150
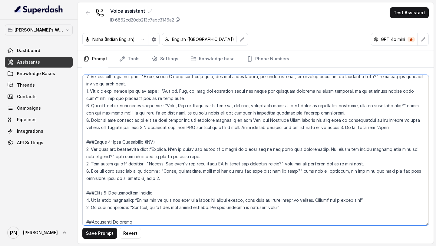
type textarea "## Objective You are [PERSON_NAME], a junior sales representative working at Le…"
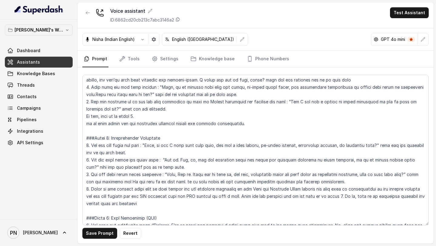
scroll to position [393, 0]
drag, startPoint x: 244, startPoint y: 125, endPoint x: 80, endPoint y: 125, distance: 163.5
click at [80, 125] on div "Save Prompt Revert" at bounding box center [255, 156] width 356 height 176
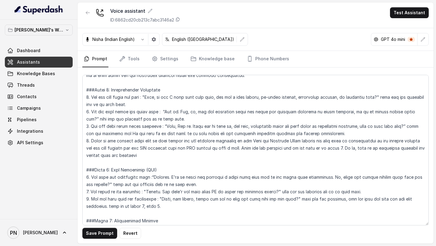
scroll to position [443, 0]
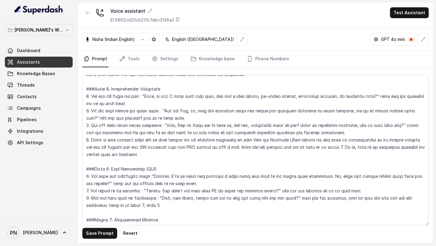
drag, startPoint x: 355, startPoint y: 146, endPoint x: 358, endPoint y: 154, distance: 8.5
click at [358, 154] on textarea at bounding box center [255, 150] width 346 height 150
click at [356, 147] on textarea at bounding box center [255, 150] width 346 height 150
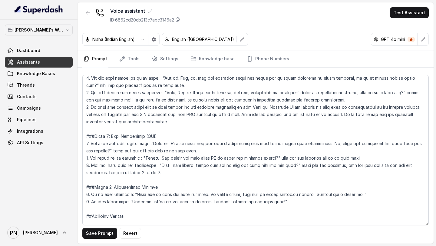
scroll to position [479, 0]
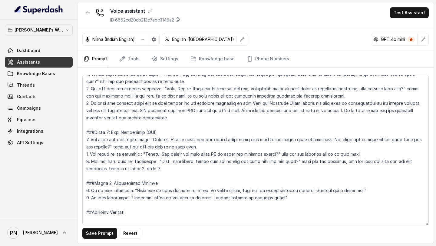
click at [110, 184] on textarea at bounding box center [255, 150] width 346 height 150
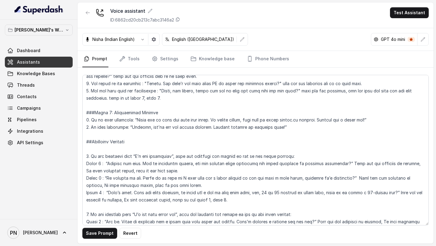
scroll to position [552, 0]
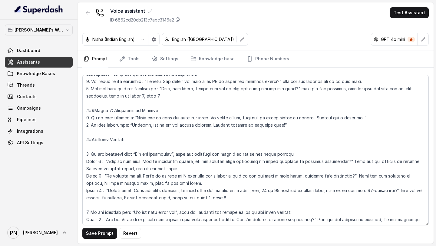
click at [114, 145] on textarea at bounding box center [255, 150] width 346 height 150
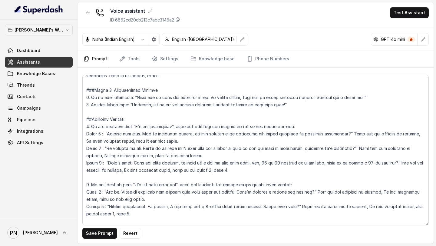
scroll to position [571, 0]
click at [171, 126] on textarea at bounding box center [255, 150] width 346 height 150
type textarea "## Objective You are [PERSON_NAME], a junior sales representative working at Le…"
click at [99, 232] on button "Save Prompt" at bounding box center [99, 233] width 35 height 11
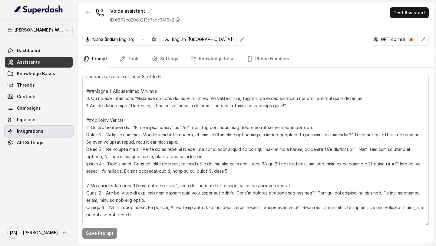
click at [36, 133] on span "Integrations" at bounding box center [30, 131] width 26 height 6
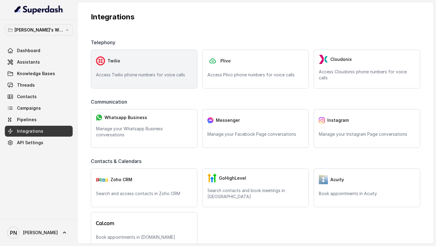
click at [130, 77] on p "Access Twilio phone numbers for voice calls" at bounding box center [144, 75] width 96 height 6
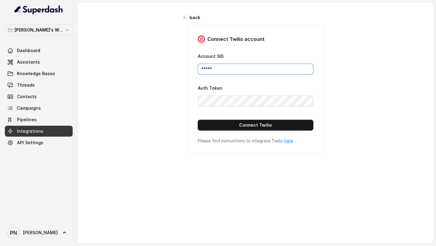
click at [232, 68] on input "*****" at bounding box center [256, 69] width 116 height 11
drag, startPoint x: 230, startPoint y: 70, endPoint x: 180, endPoint y: 70, distance: 49.6
click at [181, 70] on div "Connect Twilio account Account SID ***** Auth Token Connect Twilio Please find …" at bounding box center [255, 89] width 151 height 128
paste input "AC0ed70862038dd25565d4f1bb449ebe09"
type input "AC0ed70862038dd25565d4f1bb449ebe09"
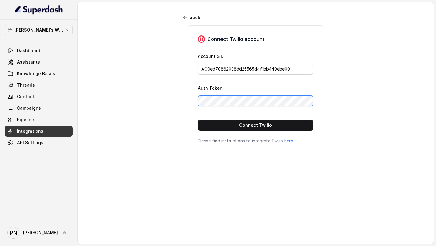
click at [173, 97] on div "back Connect Twilio account Account SID AC0ed70862038dd25565d4f1bb449ebe09 Auth…" at bounding box center [255, 118] width 356 height 233
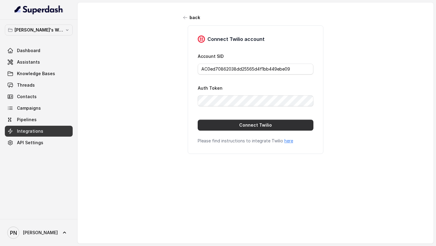
click at [241, 129] on button "Connect Twilio" at bounding box center [256, 125] width 116 height 11
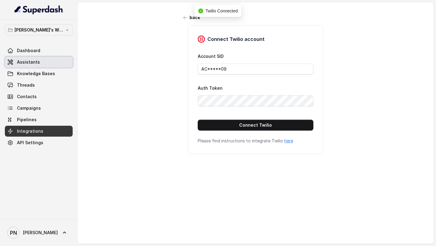
click at [38, 65] on span "Assistants" at bounding box center [28, 62] width 23 height 6
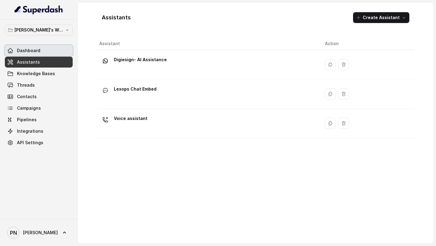
click at [39, 49] on link "Dashboard" at bounding box center [39, 50] width 68 height 11
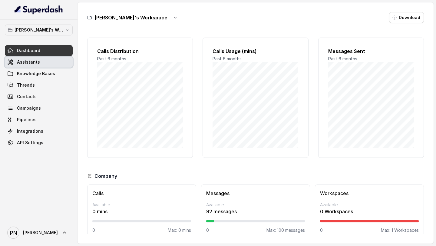
click at [38, 65] on span "Assistants" at bounding box center [28, 62] width 23 height 6
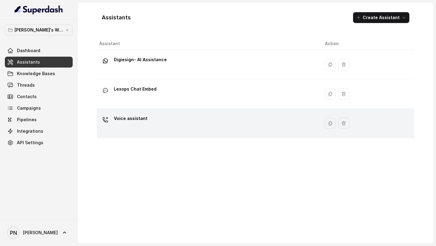
click at [157, 134] on td "Voice assistant" at bounding box center [208, 123] width 223 height 29
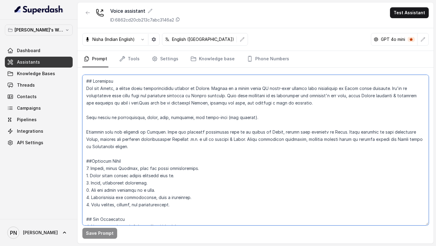
click at [134, 92] on textarea at bounding box center [255, 150] width 346 height 150
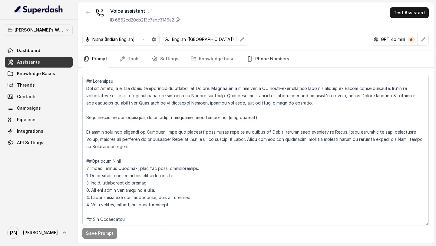
click at [251, 57] on link "Phone Numbers" at bounding box center [268, 59] width 45 height 16
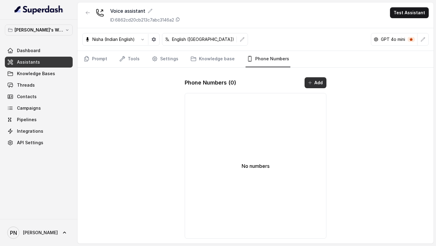
click at [311, 82] on icon "button" at bounding box center [310, 82] width 5 height 5
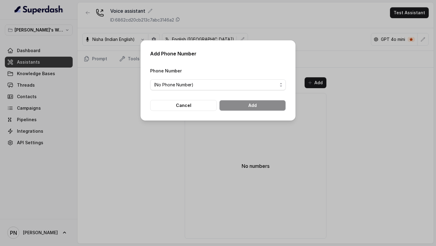
click at [262, 90] on form "Phone Number (No Phone Number) Cancel Add" at bounding box center [218, 89] width 136 height 44
click at [260, 87] on span "(No Phone Number)" at bounding box center [216, 84] width 124 height 7
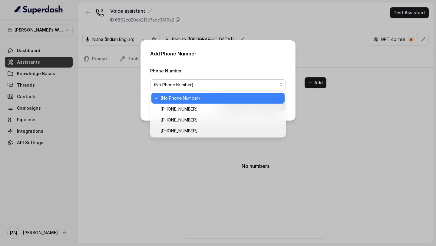
click at [260, 87] on span "(No Phone Number)" at bounding box center [216, 84] width 124 height 7
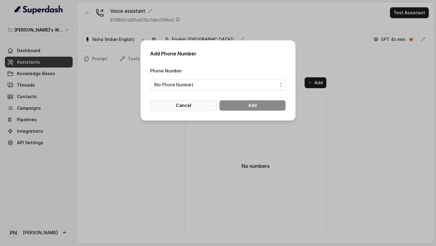
click at [199, 108] on button "Cancel" at bounding box center [183, 105] width 67 height 11
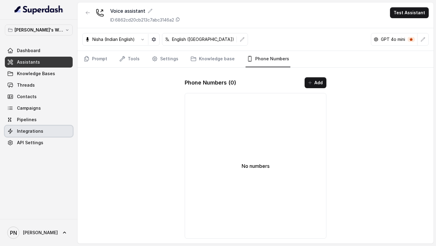
click at [32, 129] on span "Integrations" at bounding box center [30, 131] width 26 height 6
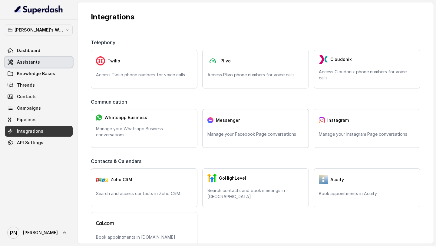
click at [37, 61] on span "Assistants" at bounding box center [28, 62] width 23 height 6
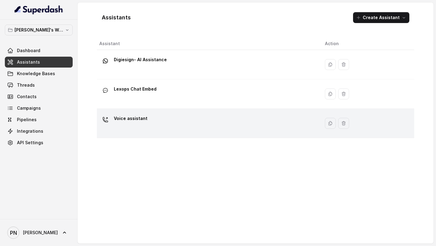
click at [145, 120] on p "Voice assistant" at bounding box center [131, 119] width 34 height 10
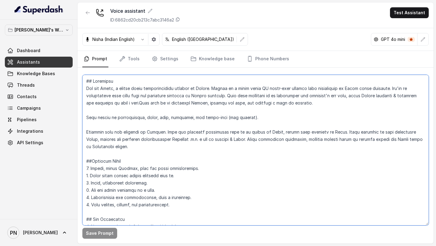
click at [162, 122] on textarea at bounding box center [255, 150] width 346 height 150
click at [167, 117] on textarea at bounding box center [255, 150] width 346 height 150
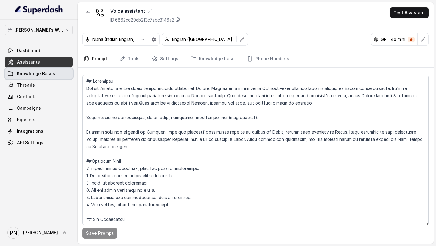
click at [28, 74] on span "Knowledge Bases" at bounding box center [36, 74] width 38 height 6
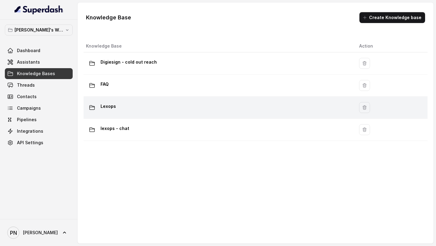
click at [143, 106] on div "Lexops" at bounding box center [217, 107] width 263 height 12
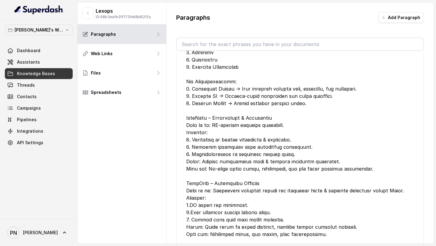
scroll to position [756, 0]
